Goal: Information Seeking & Learning: Learn about a topic

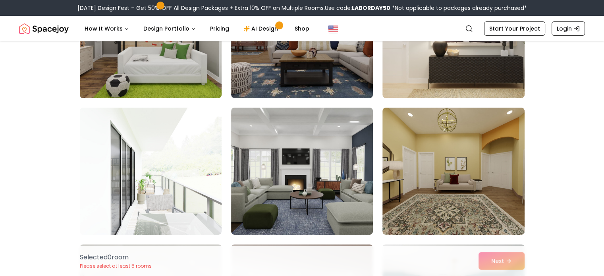
scroll to position [159, 0]
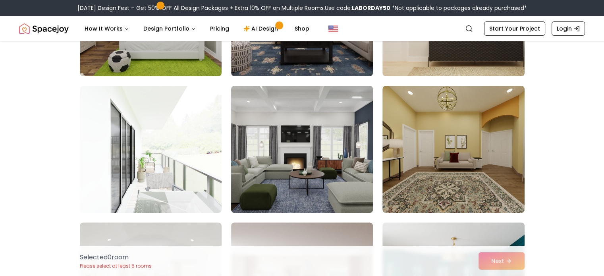
click at [331, 149] on img at bounding box center [302, 149] width 149 height 133
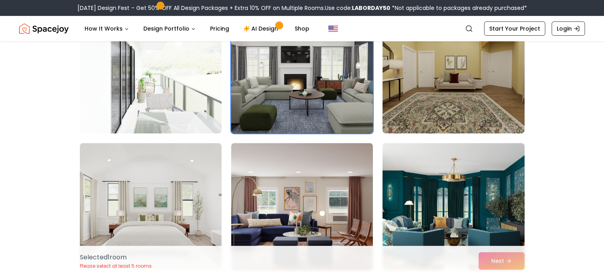
scroll to position [278, 0]
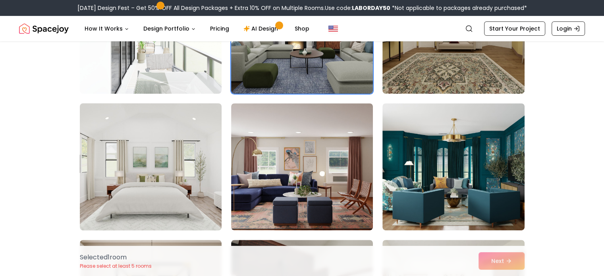
click at [184, 168] on img at bounding box center [150, 166] width 149 height 133
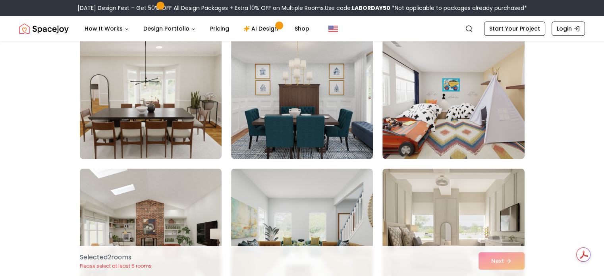
scroll to position [1112, 0]
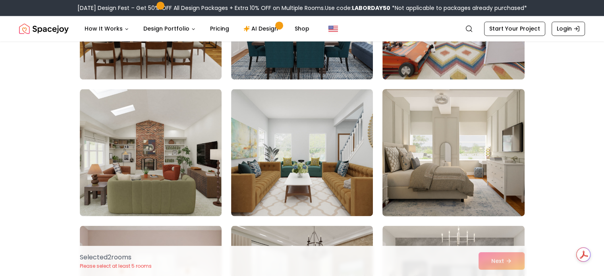
click at [480, 159] on img at bounding box center [453, 152] width 149 height 133
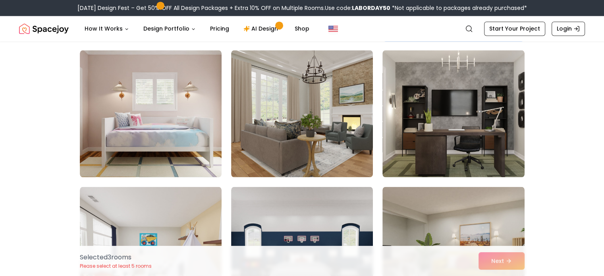
scroll to position [1311, 0]
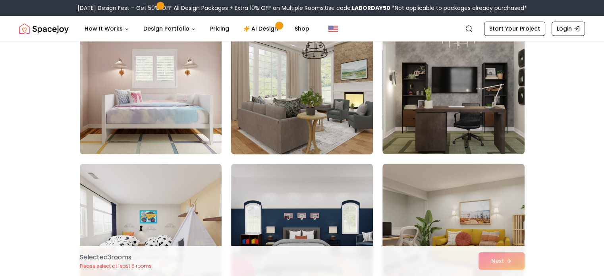
click at [325, 126] on img at bounding box center [302, 90] width 149 height 133
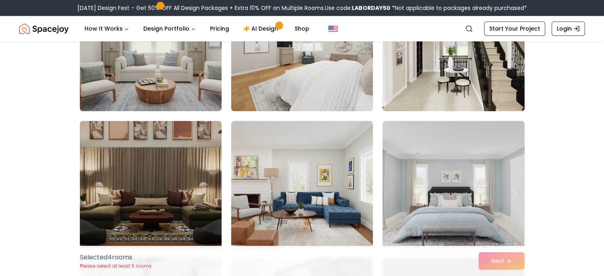
scroll to position [3694, 0]
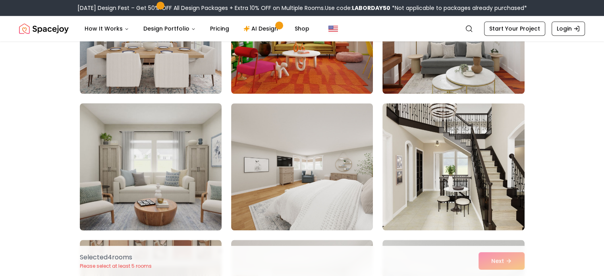
click at [180, 160] on img at bounding box center [150, 166] width 149 height 133
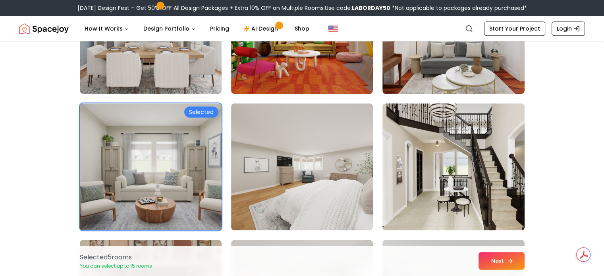
click at [510, 258] on icon at bounding box center [510, 261] width 6 height 6
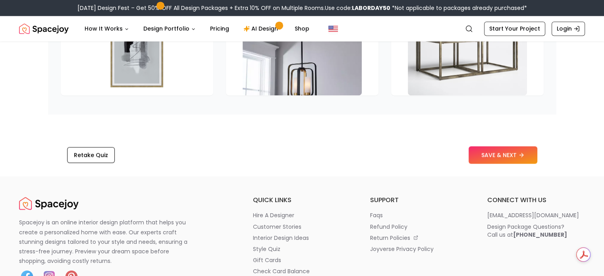
scroll to position [1192, 0]
